Goal: Transaction & Acquisition: Purchase product/service

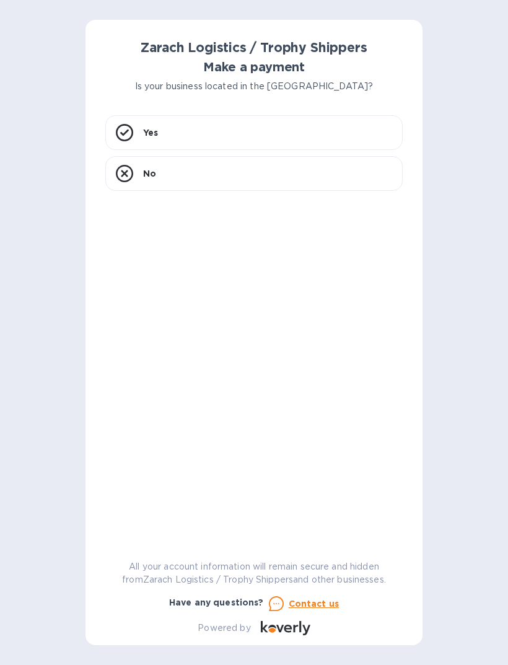
scroll to position [15, 0]
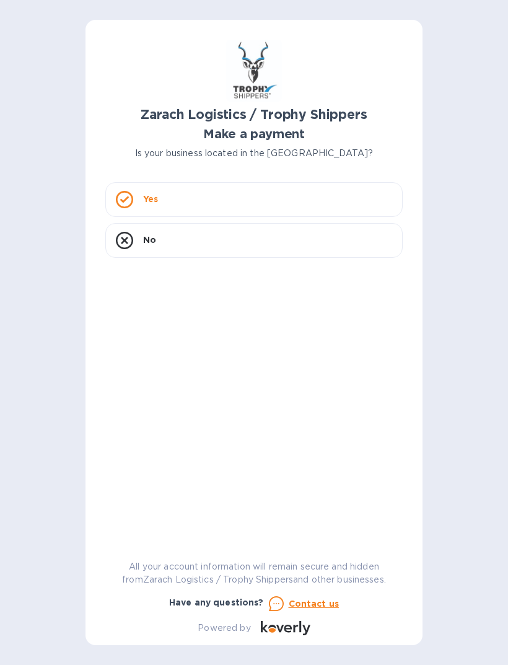
click at [130, 191] on icon at bounding box center [124, 199] width 17 height 17
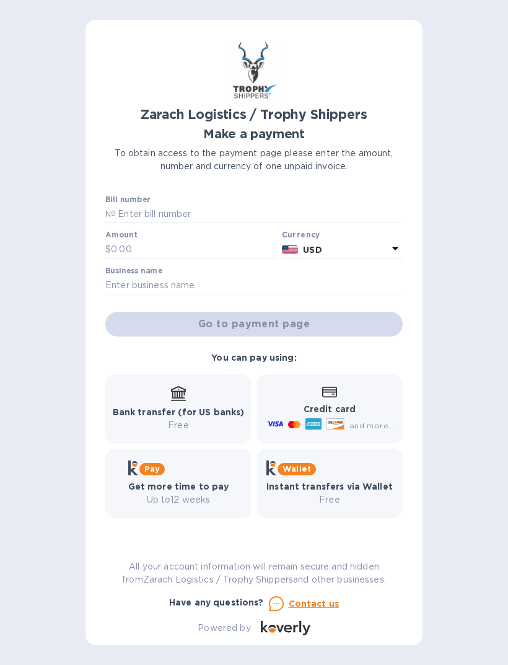
click at [198, 205] on input "text" at bounding box center [258, 214] width 287 height 19
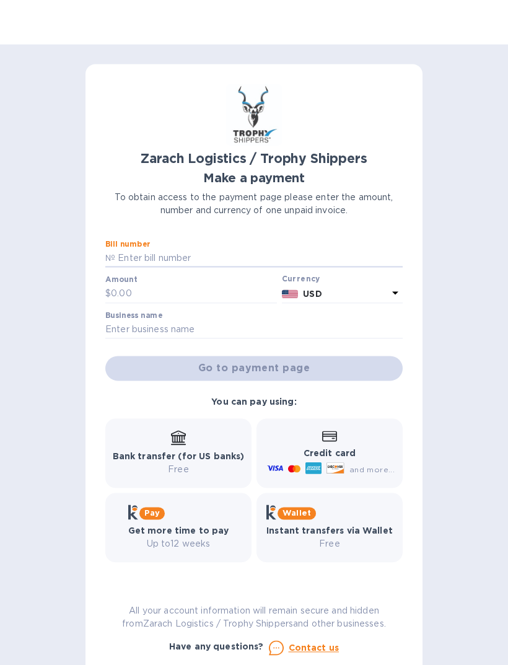
scroll to position [0, 0]
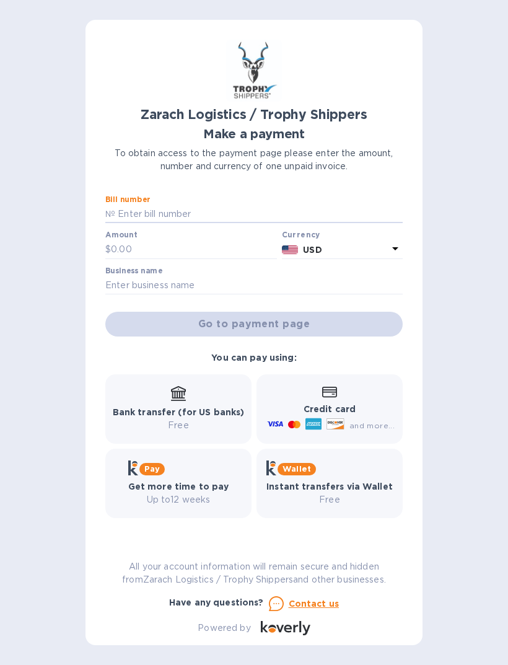
click at [264, 324] on div "Go to payment page" at bounding box center [254, 324] width 302 height 30
click at [157, 205] on input "text" at bounding box center [258, 214] width 287 height 19
type input "B00170353"
click at [131, 240] on input "text" at bounding box center [194, 249] width 166 height 19
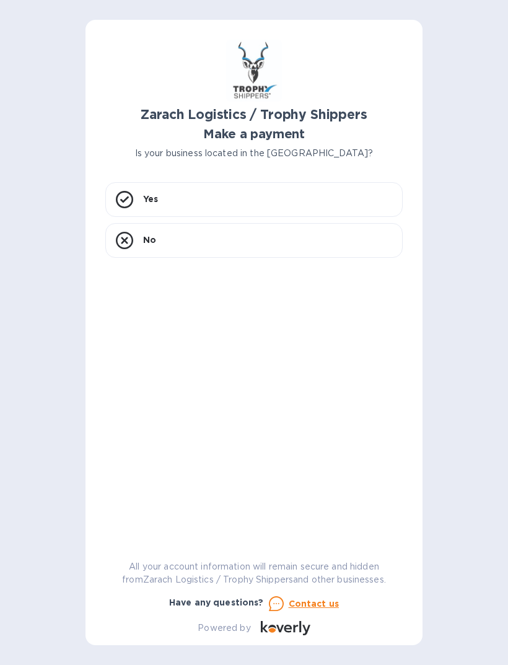
scroll to position [40, 0]
click at [129, 182] on div "Yes" at bounding box center [253, 199] width 297 height 35
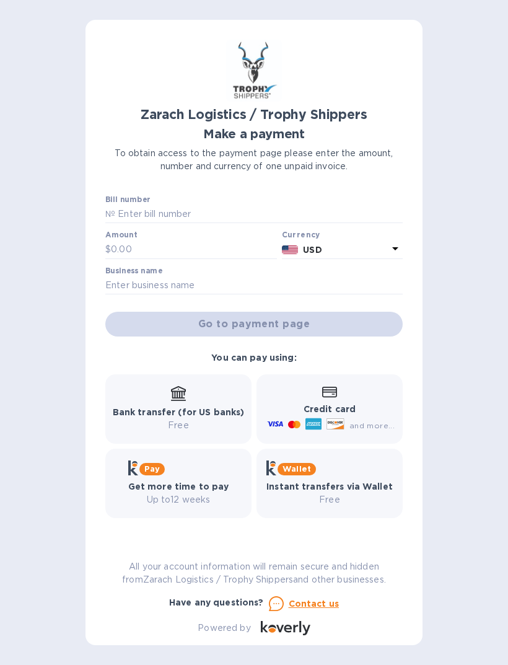
click at [263, 309] on div "Go to payment page" at bounding box center [254, 324] width 302 height 30
click at [134, 205] on input "text" at bounding box center [258, 214] width 287 height 19
paste input "B00170353"
type input "B00170353"
click at [116, 240] on input "text" at bounding box center [194, 249] width 166 height 19
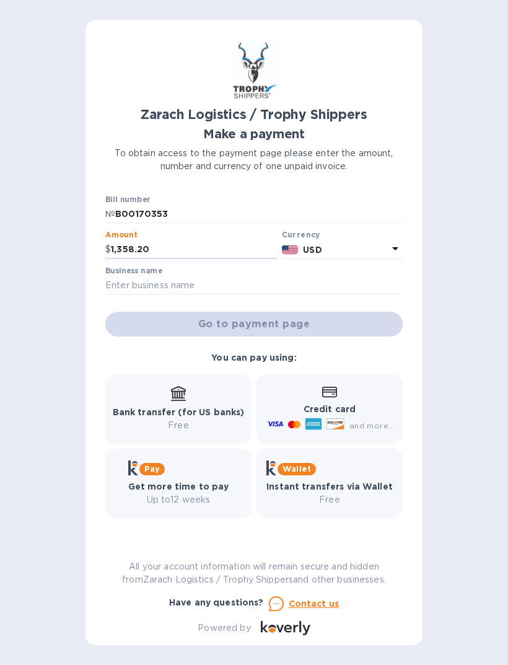
type input "1,358.20"
click at [136, 276] on input "text" at bounding box center [253, 285] width 297 height 19
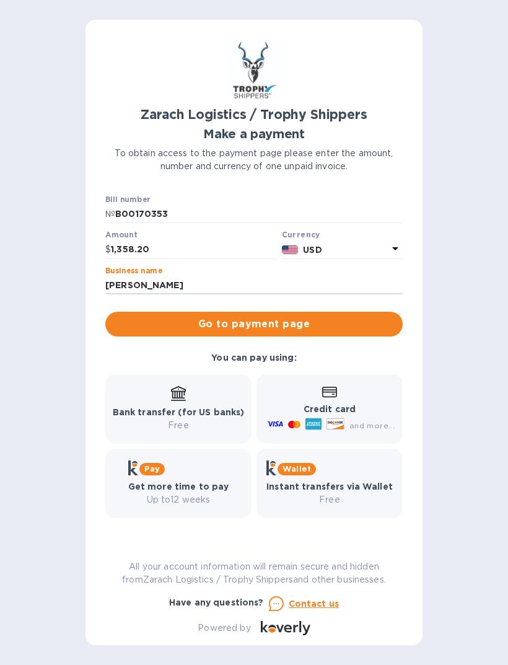
type input "[PERSON_NAME]"
click at [252, 317] on span "Go to payment page" at bounding box center [254, 324] width 278 height 15
